Goal: Entertainment & Leisure: Consume media (video, audio)

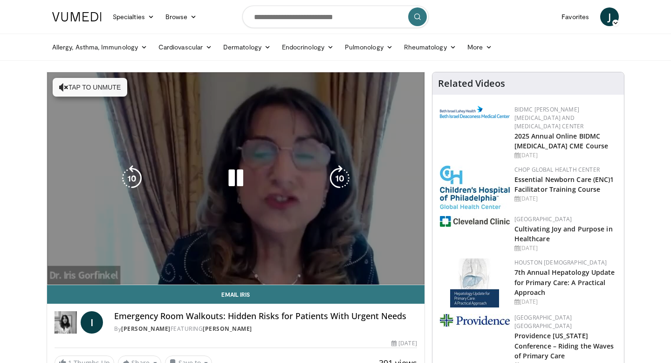
drag, startPoint x: 0, startPoint y: 0, endPoint x: 280, endPoint y: 142, distance: 313.9
click at [318, 156] on div "10 seconds Tap to unmute" at bounding box center [235, 178] width 377 height 212
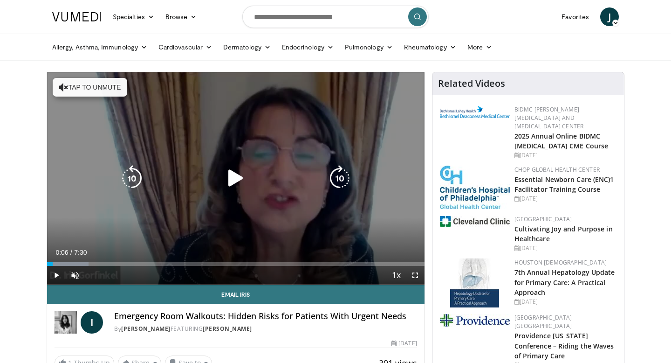
click at [95, 85] on button "Tap to unmute" at bounding box center [90, 87] width 75 height 19
click at [232, 179] on icon "Video Player" at bounding box center [236, 178] width 26 height 26
click at [172, 200] on div "10 seconds Tap to unmute" at bounding box center [235, 178] width 377 height 212
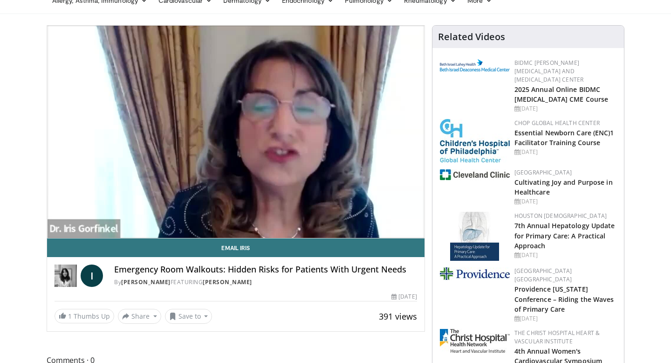
scroll to position [400, 0]
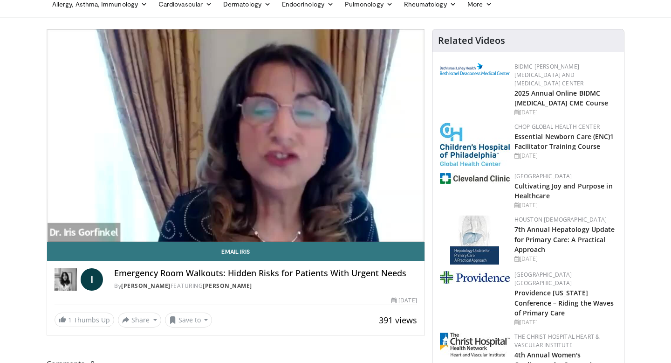
scroll to position [0, 0]
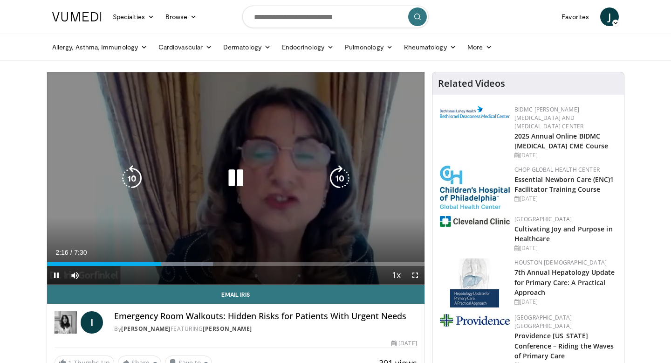
click at [239, 175] on icon "Video Player" at bounding box center [236, 178] width 26 height 26
